Goal: Browse casually

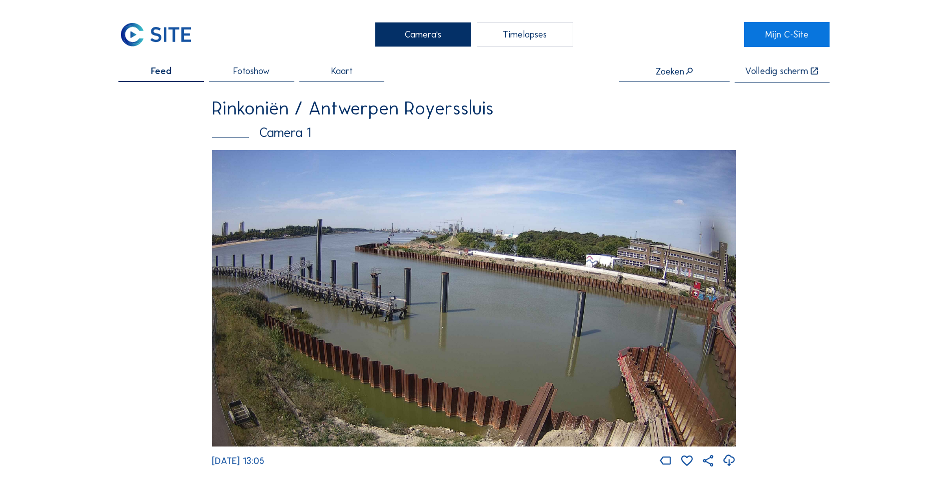
scroll to position [800, 0]
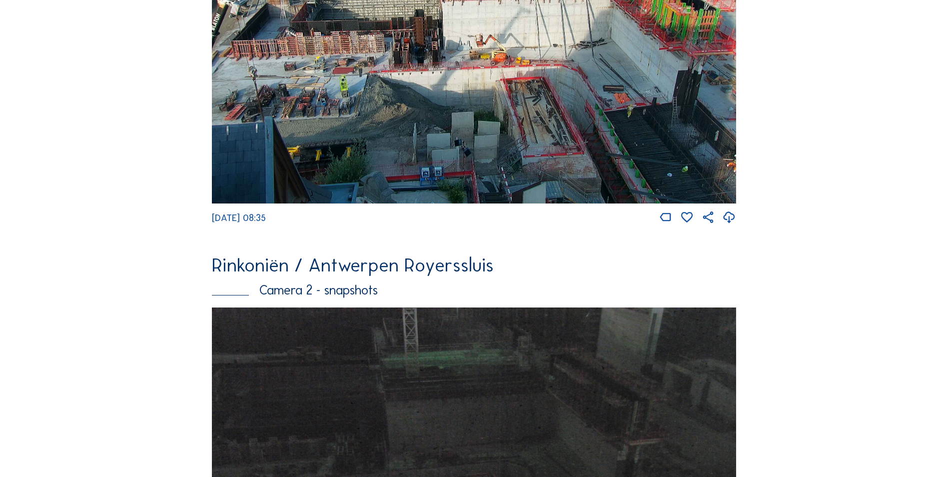
scroll to position [953, 0]
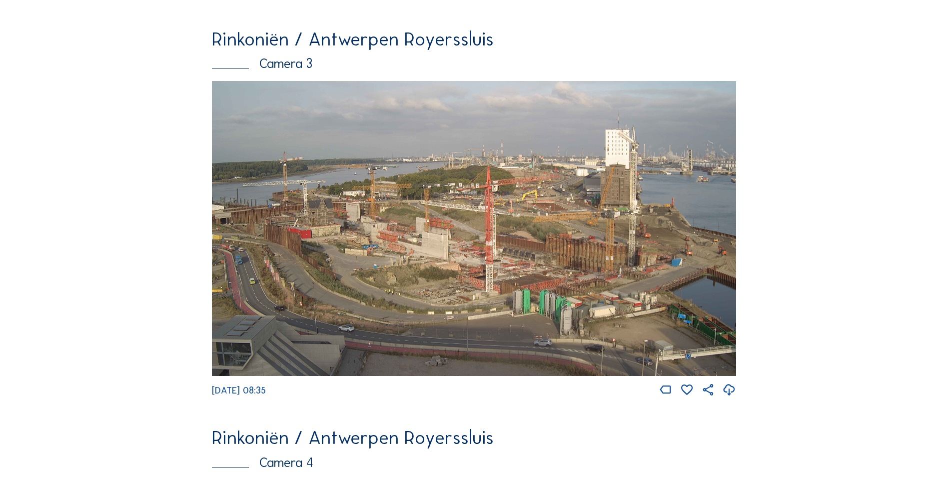
scroll to position [1303, 0]
